Goal: Information Seeking & Learning: Learn about a topic

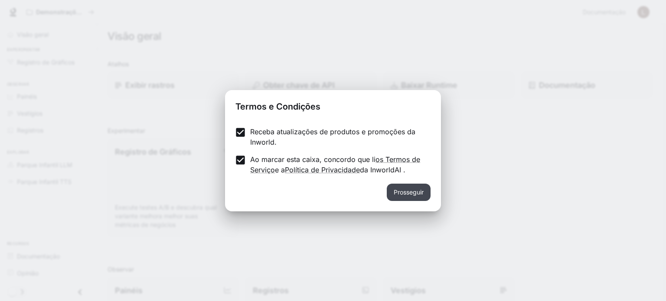
click at [402, 191] on font "Prosseguir" at bounding box center [409, 192] width 30 height 7
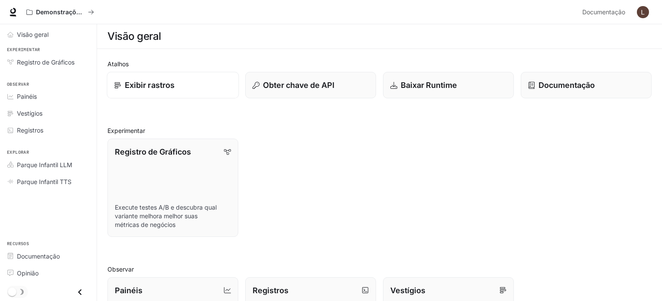
click at [165, 88] on font "Exibir rastros" at bounding box center [150, 85] width 50 height 9
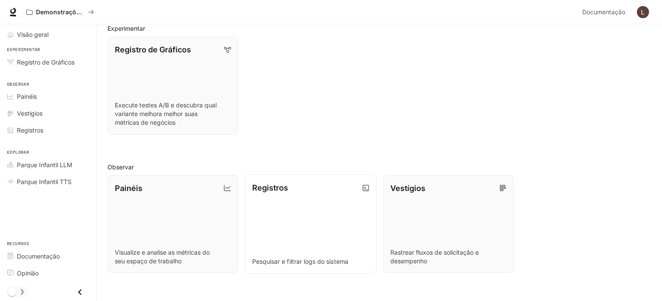
scroll to position [43, 0]
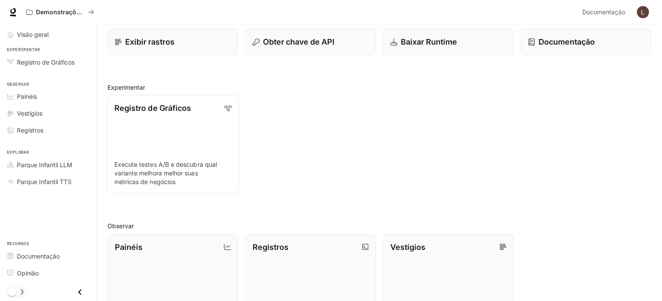
click at [147, 106] on font "Registro de Gráficos" at bounding box center [152, 108] width 77 height 9
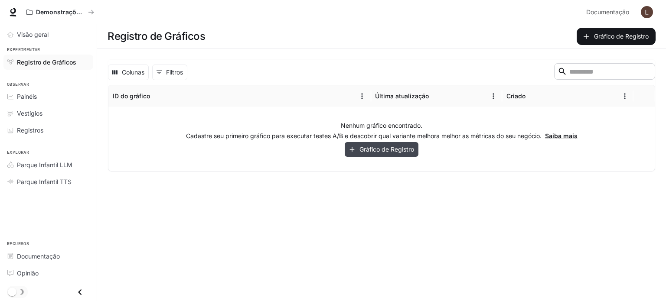
click at [383, 150] on font "Gráfico de Registro" at bounding box center [386, 149] width 55 height 7
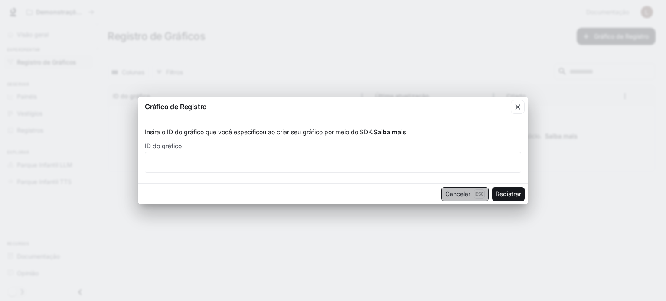
click at [476, 196] on font "Esc" at bounding box center [479, 194] width 8 height 6
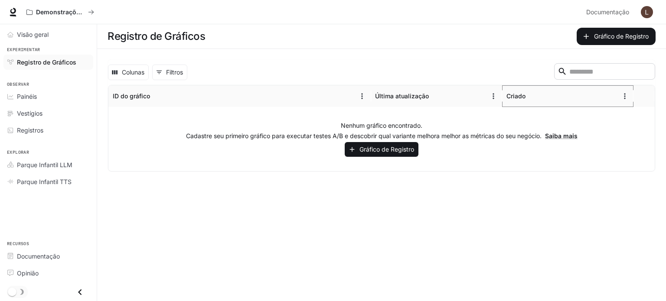
click at [529, 93] on icon "Organizar" at bounding box center [532, 96] width 9 height 9
click at [130, 73] on font "Colunas" at bounding box center [133, 71] width 23 height 7
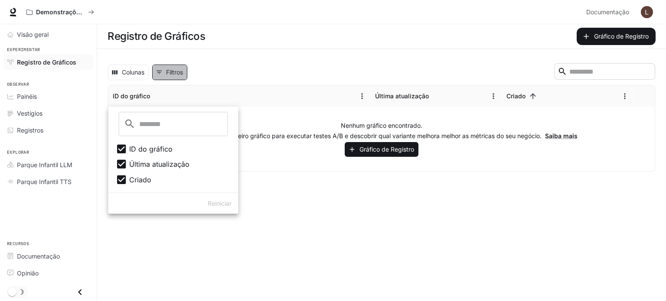
click at [170, 75] on font "Filtros" at bounding box center [174, 71] width 17 height 7
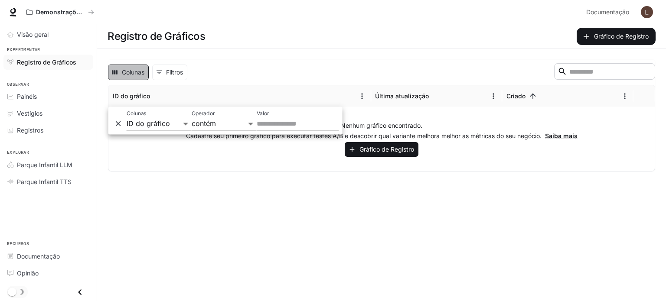
click at [130, 73] on font "Colunas" at bounding box center [133, 71] width 23 height 7
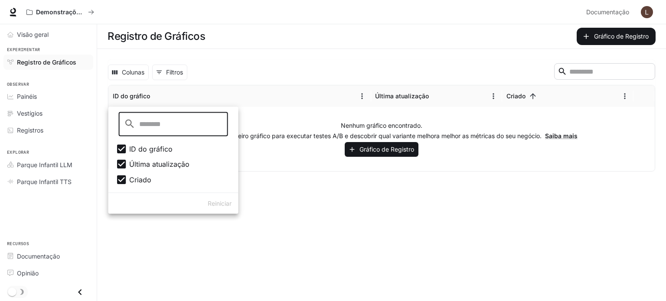
click at [149, 148] on font "ID do gráfico" at bounding box center [150, 149] width 43 height 9
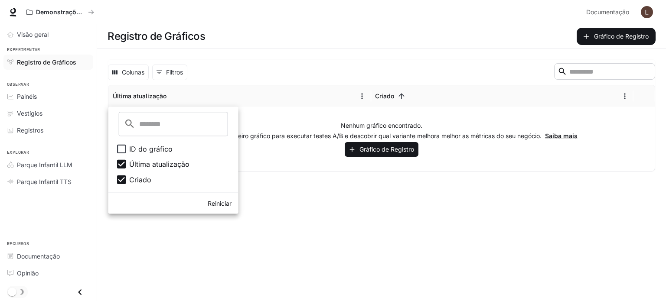
click at [149, 148] on font "ID do gráfico" at bounding box center [150, 149] width 43 height 9
click at [237, 71] on div "Colunas 0 Filtros ​" at bounding box center [381, 72] width 547 height 18
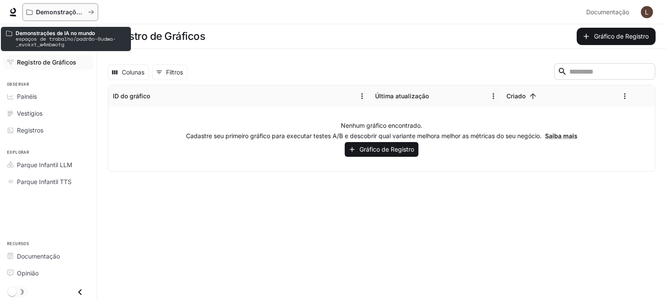
click at [58, 11] on font "Demonstrações de IA no mundo" at bounding box center [84, 11] width 97 height 7
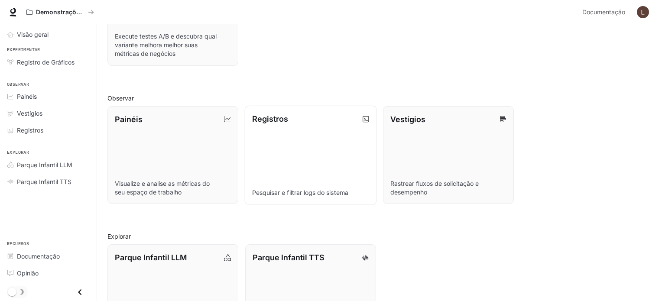
scroll to position [173, 0]
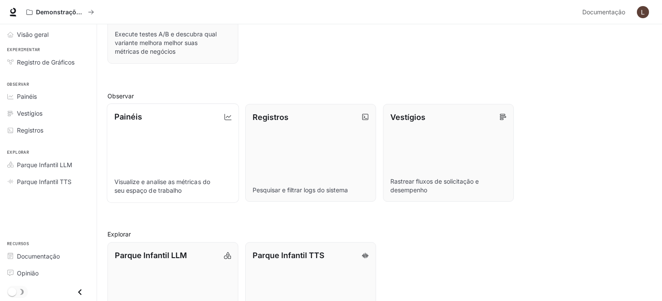
click at [189, 146] on link "Painéis Visualize e analise as métricas do seu espaço de trabalho" at bounding box center [173, 152] width 132 height 99
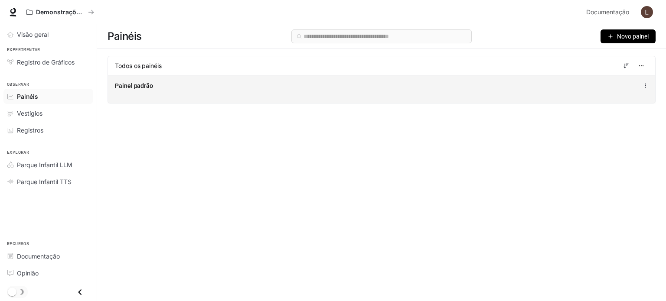
click at [192, 92] on div "Painel padrão" at bounding box center [381, 89] width 547 height 28
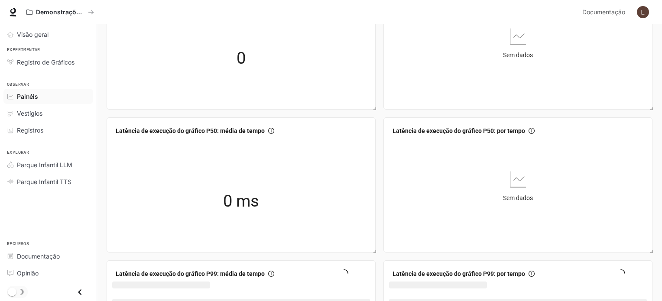
scroll to position [130, 0]
